Goal: Information Seeking & Learning: Find specific fact

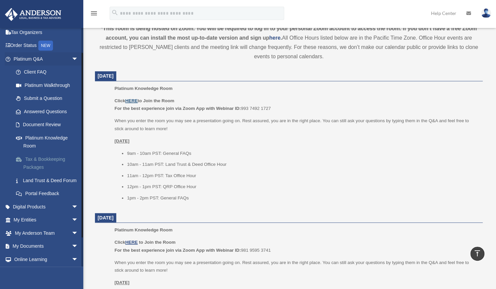
scroll to position [29, 0]
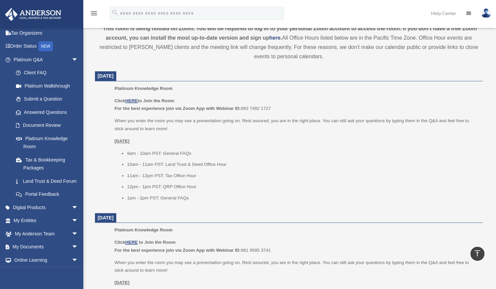
click at [219, 177] on li "11am - 12pm PST: Tax Office Hour" at bounding box center [302, 176] width 351 height 8
click at [186, 199] on li "1pm - 2pm PST: General FAQs" at bounding box center [302, 198] width 351 height 8
click at [134, 102] on u "HERE" at bounding box center [131, 100] width 12 height 5
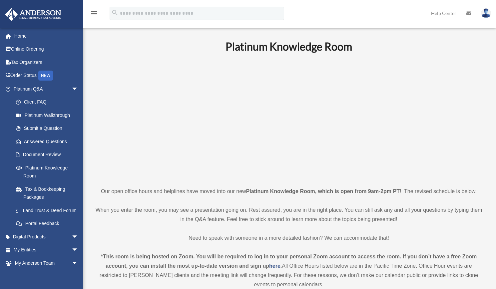
scroll to position [228, 0]
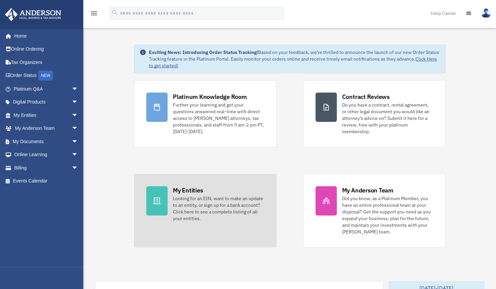
click at [183, 237] on link "My Entities Looking for an EIN, want to make an update to an entity, or sign up…" at bounding box center [205, 211] width 143 height 74
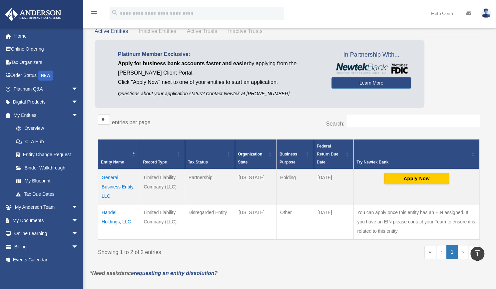
scroll to position [27, 0]
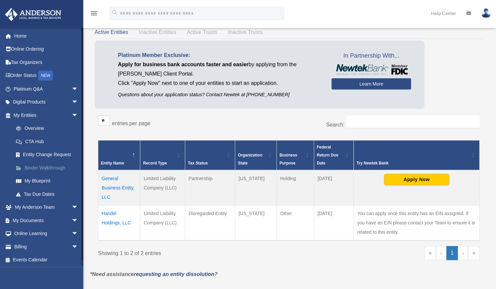
click at [31, 167] on link "Binder Walkthrough" at bounding box center [48, 167] width 79 height 13
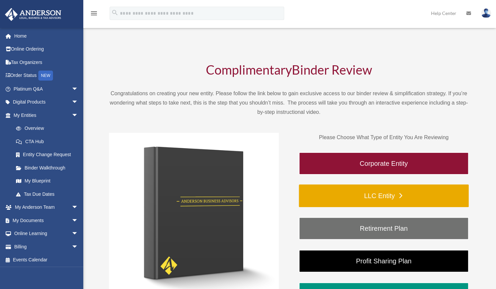
click at [400, 193] on link "LLC Entity" at bounding box center [384, 196] width 170 height 23
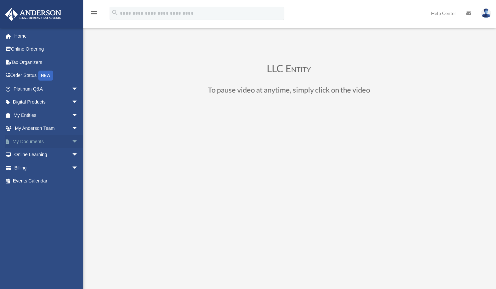
click at [34, 141] on link "My Documents arrow_drop_down" at bounding box center [47, 141] width 84 height 13
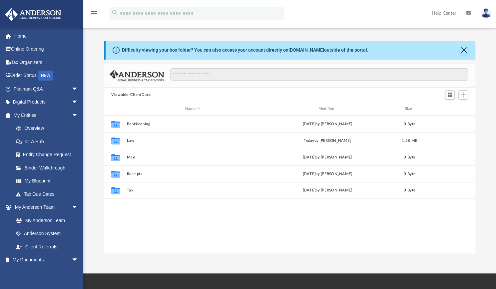
scroll to position [146, 366]
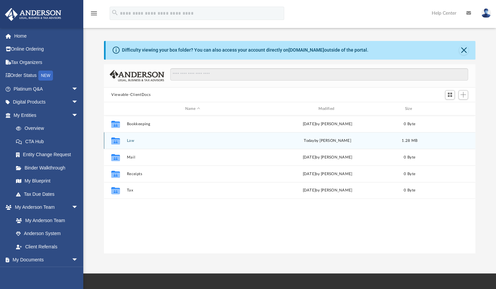
click at [130, 138] on div "Collaborated Folder Law today by Lindsay Haggie 1.28 MB" at bounding box center [290, 140] width 372 height 17
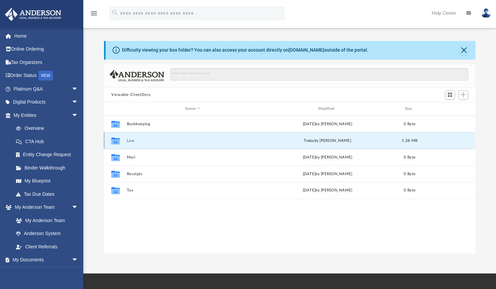
click at [130, 140] on button "Law" at bounding box center [193, 141] width 132 height 4
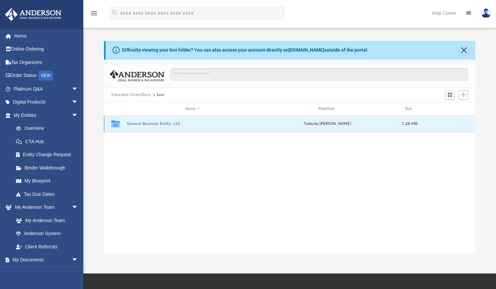
click at [160, 123] on button "General Business Entity, LLC" at bounding box center [193, 124] width 132 height 4
click at [135, 126] on button "Initial Docs" at bounding box center [193, 124] width 132 height 4
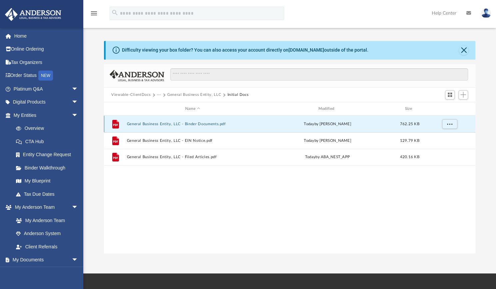
click at [140, 125] on button "General Business Entity, LLC - Binder Documents.pdf" at bounding box center [193, 124] width 132 height 4
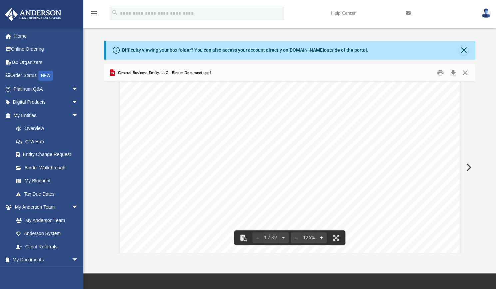
scroll to position [0, 0]
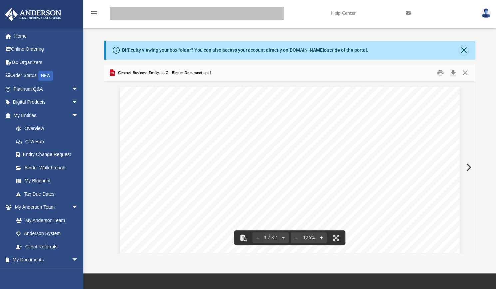
click at [242, 11] on input "search" at bounding box center [197, 13] width 175 height 13
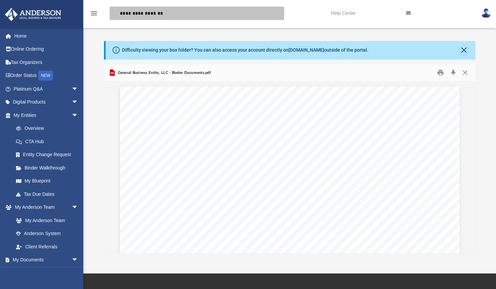
type input "**********"
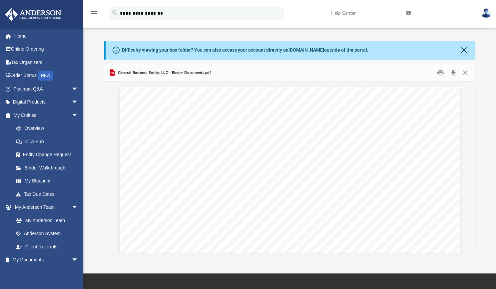
click at [483, 17] on img at bounding box center [486, 13] width 10 height 10
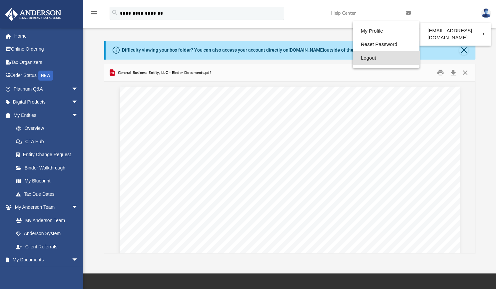
click at [359, 57] on link "Logout" at bounding box center [386, 58] width 67 height 14
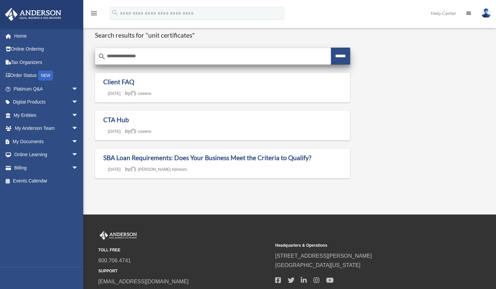
click at [341, 54] on input "******" at bounding box center [340, 56] width 19 height 17
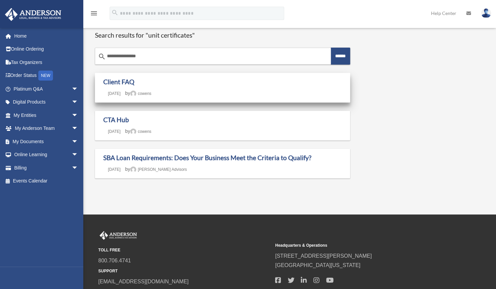
click at [125, 95] on time "December 11, 2024" at bounding box center [114, 93] width 22 height 5
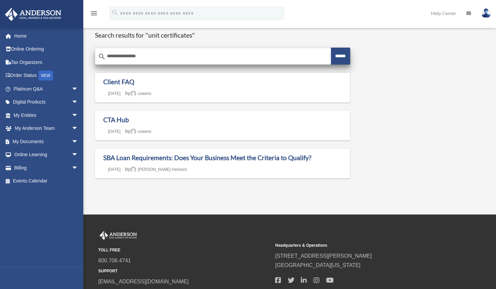
click at [142, 53] on input "**********" at bounding box center [213, 56] width 236 height 16
type input "*"
type input "**********"
click at [331, 48] on input "******" at bounding box center [340, 56] width 19 height 17
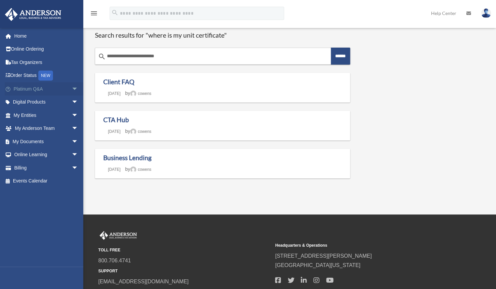
click at [43, 89] on link "Platinum Q&A arrow_drop_down" at bounding box center [47, 88] width 84 height 13
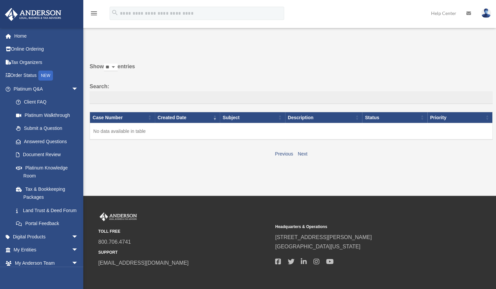
click at [488, 14] on img at bounding box center [486, 13] width 10 height 10
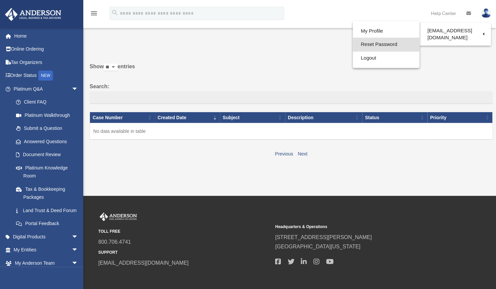
click at [368, 43] on link "Reset Password" at bounding box center [386, 45] width 67 height 14
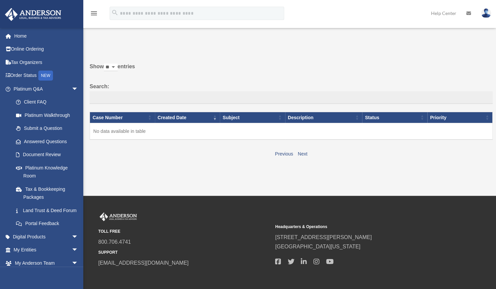
click at [487, 10] on img at bounding box center [486, 13] width 10 height 10
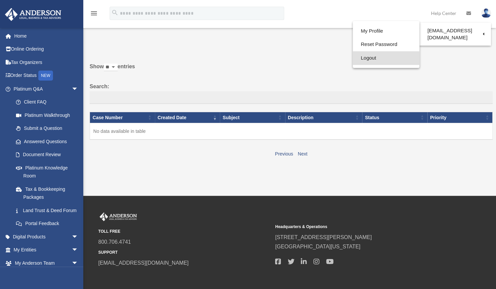
click at [355, 61] on link "Logout" at bounding box center [386, 58] width 67 height 14
